Goal: Book appointment/travel/reservation

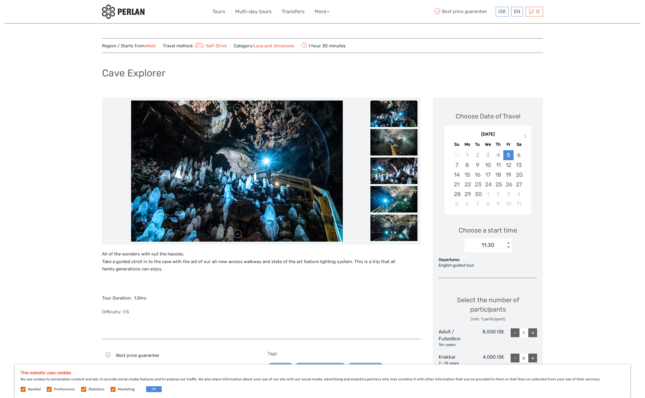
click at [396, 116] on img at bounding box center [393, 114] width 47 height 26
click at [396, 146] on img at bounding box center [393, 142] width 47 height 26
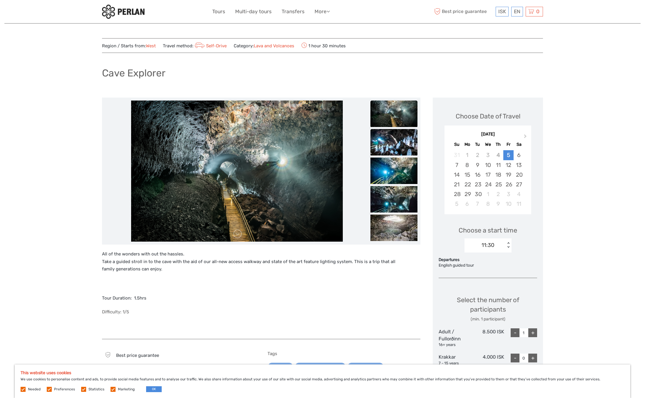
click at [401, 151] on img at bounding box center [393, 142] width 47 height 26
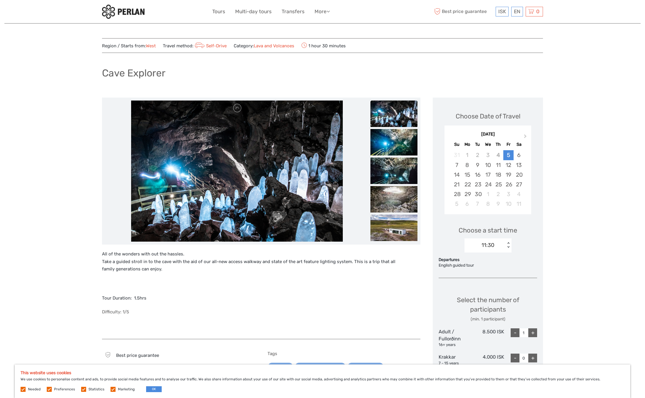
click at [395, 157] on ul at bounding box center [393, 43] width 47 height 457
click at [391, 172] on img at bounding box center [393, 171] width 47 height 26
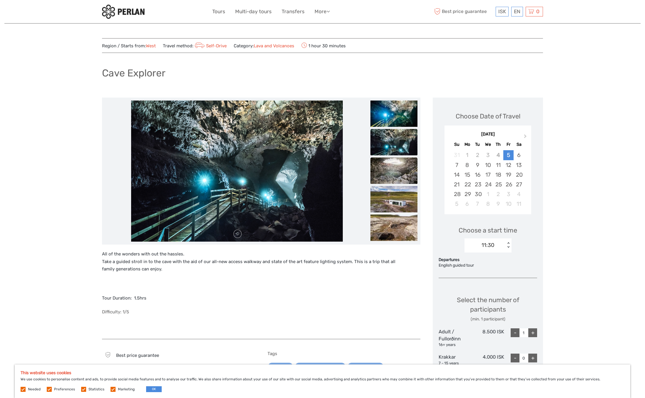
click at [392, 176] on img at bounding box center [393, 171] width 47 height 26
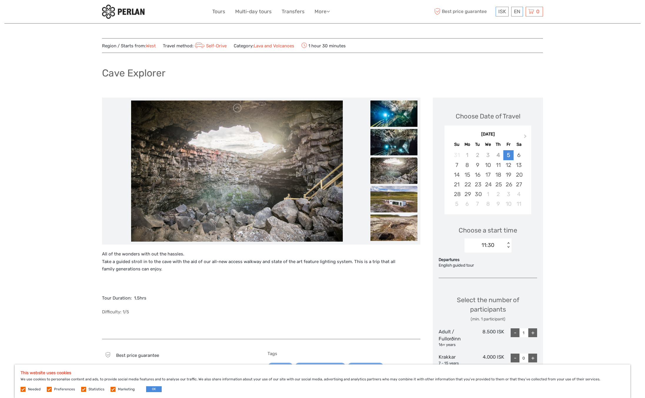
click at [394, 188] on img at bounding box center [393, 199] width 47 height 26
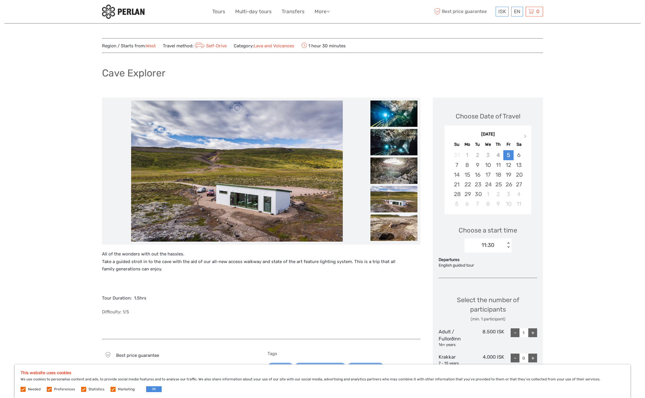
click at [395, 220] on img at bounding box center [393, 228] width 47 height 26
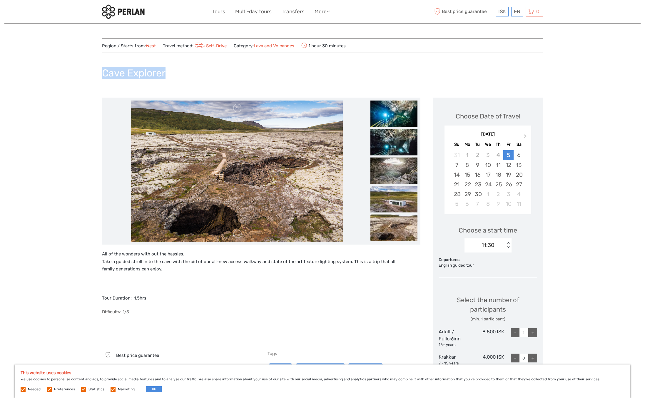
drag, startPoint x: 105, startPoint y: 69, endPoint x: 179, endPoint y: 76, distance: 75.0
click at [179, 76] on div "Cave Explorer" at bounding box center [322, 75] width 441 height 21
copy h1 "Cave Explorer"
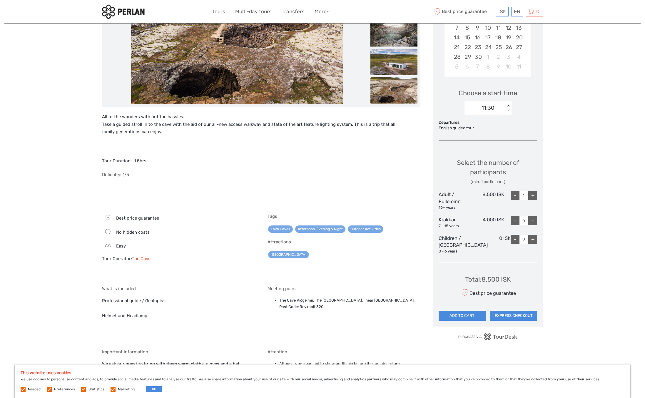
scroll to position [171, 0]
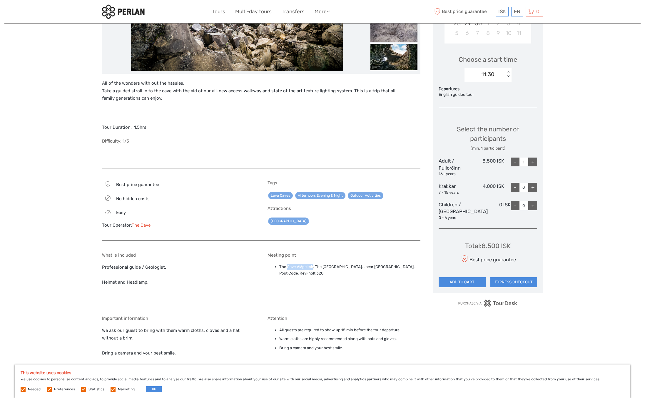
drag, startPoint x: 286, startPoint y: 265, endPoint x: 313, endPoint y: 266, distance: 26.8
click at [313, 266] on li "The Cave Víðgelmir, The [GEOGRAPHIC_DATA], , near [GEOGRAPHIC_DATA],, Post Code…" at bounding box center [349, 270] width 141 height 13
copy li "Cave Víðgelmir"
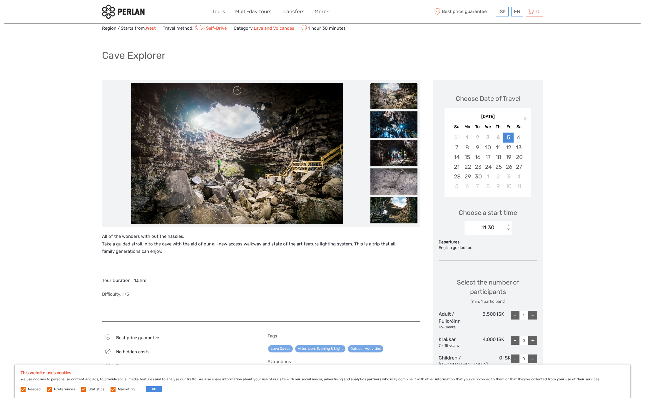
scroll to position [16, 0]
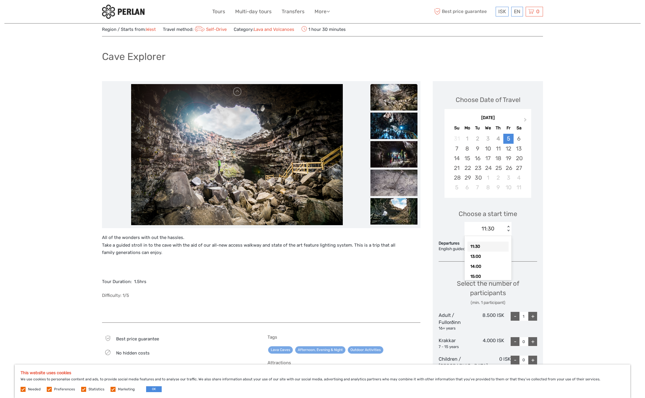
click at [493, 226] on div "11:30" at bounding box center [488, 229] width 13 height 8
click at [527, 223] on div "Choose a start time option 11:30 selected, 1 of 6. 6 results available. Use Up …" at bounding box center [488, 220] width 98 height 38
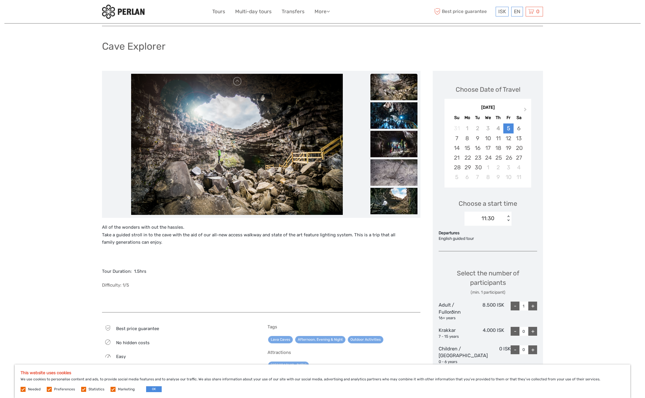
scroll to position [85, 0]
